Goal: Find specific page/section: Find specific page/section

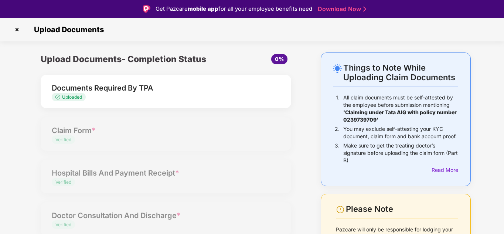
scroll to position [18, 0]
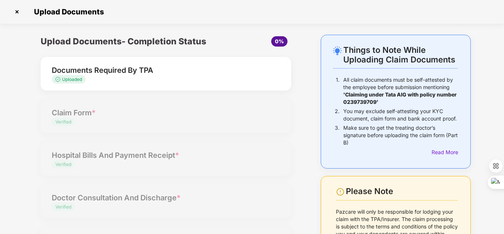
click at [17, 11] on img at bounding box center [17, 12] width 12 height 12
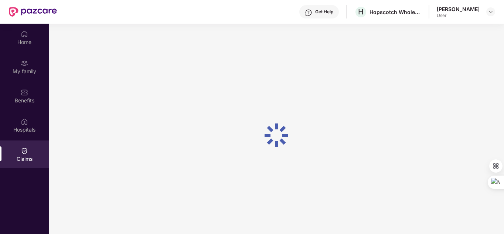
scroll to position [41, 0]
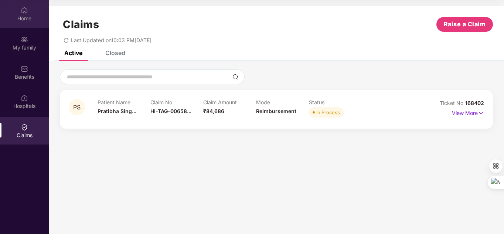
click at [25, 11] on img at bounding box center [24, 10] width 7 height 7
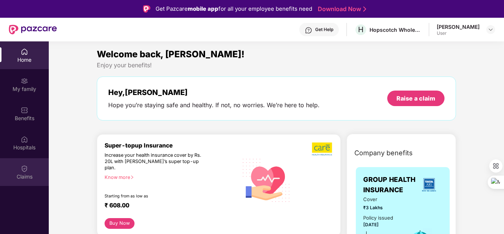
click at [25, 173] on div "Claims" at bounding box center [24, 176] width 49 height 7
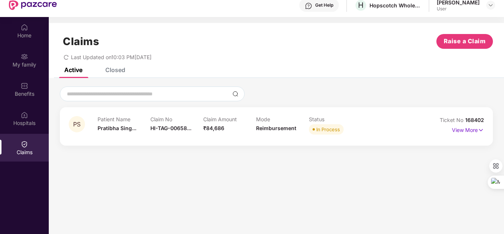
scroll to position [41, 0]
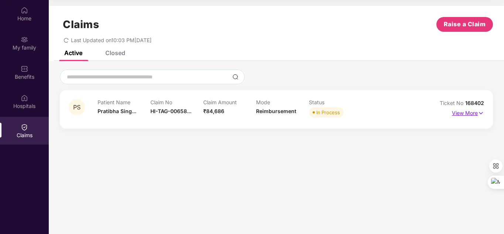
click at [480, 111] on img at bounding box center [480, 113] width 6 height 8
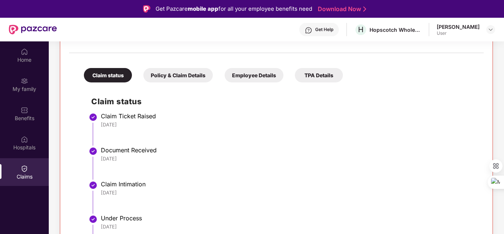
scroll to position [143, 0]
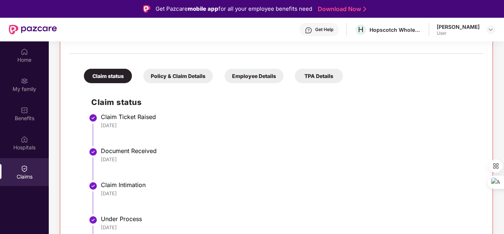
click at [185, 81] on div "Policy & Claim Details" at bounding box center [177, 76] width 69 height 14
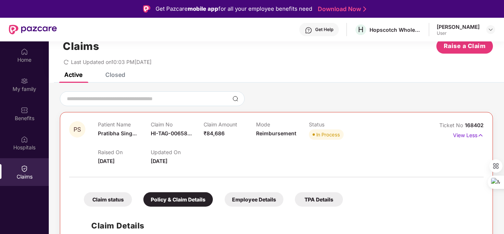
scroll to position [19, 0]
click at [257, 202] on div "Employee Details" at bounding box center [253, 199] width 59 height 14
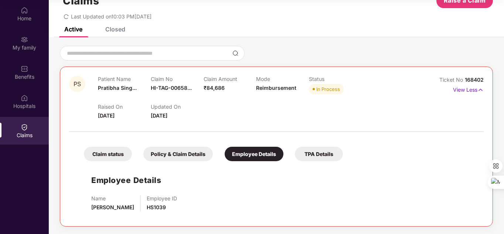
scroll to position [0, 0]
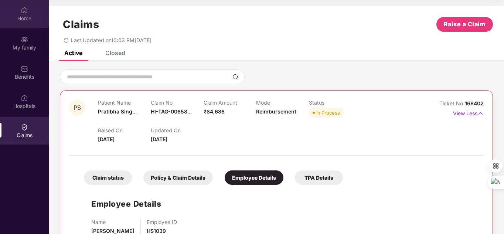
click at [23, 13] on img at bounding box center [24, 10] width 7 height 7
